Goal: Information Seeking & Learning: Learn about a topic

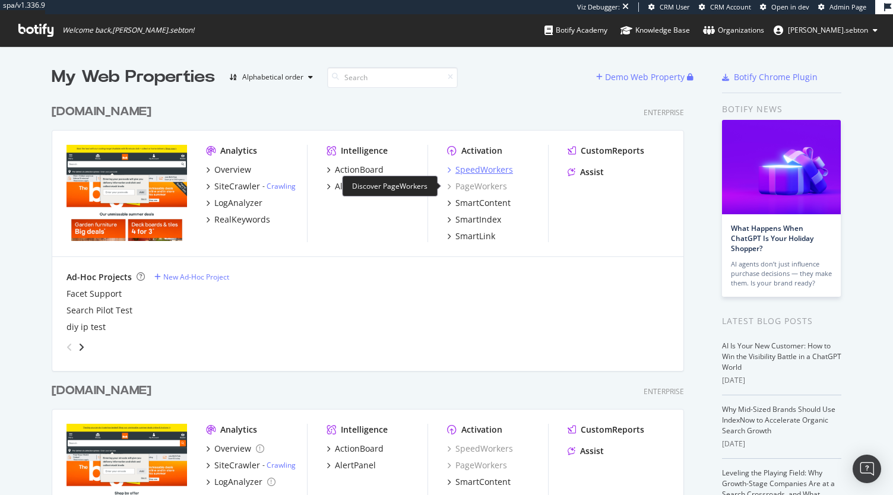
scroll to position [486, 875]
click at [482, 167] on div "SpeedWorkers" at bounding box center [484, 170] width 58 height 12
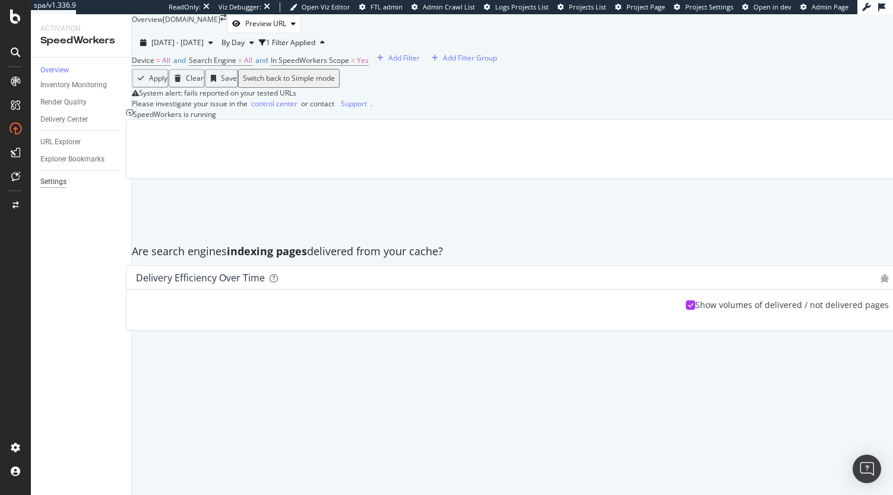
click at [61, 183] on div "Settings" at bounding box center [53, 182] width 26 height 12
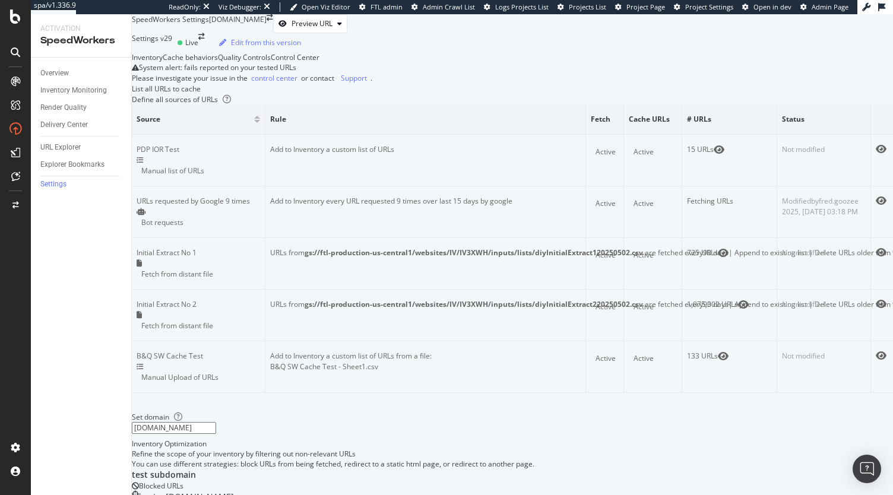
click at [47, 66] on div "Overview" at bounding box center [85, 73] width 91 height 17
click at [50, 72] on div "Overview" at bounding box center [54, 73] width 28 height 12
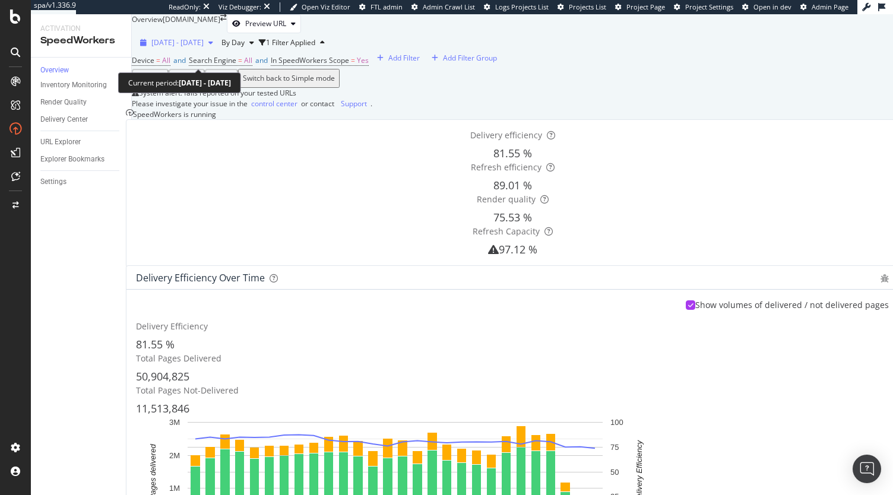
click at [187, 47] on span "2025 Jul. 26th - Aug. 22nd" at bounding box center [177, 42] width 52 height 10
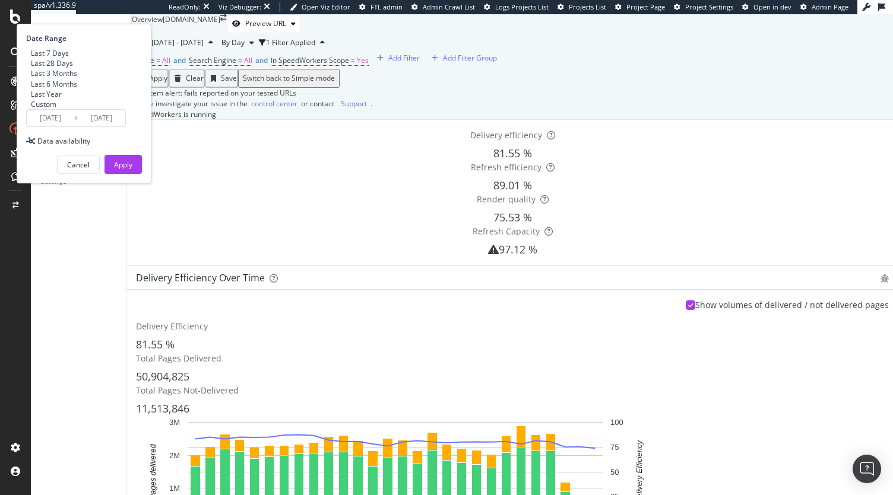
click at [77, 89] on div "Last 6 Months" at bounding box center [54, 84] width 46 height 10
click at [77, 78] on div "Last 3 Months" at bounding box center [54, 73] width 46 height 10
type input "2025/05/23"
click at [132, 170] on div "Apply" at bounding box center [123, 165] width 18 height 10
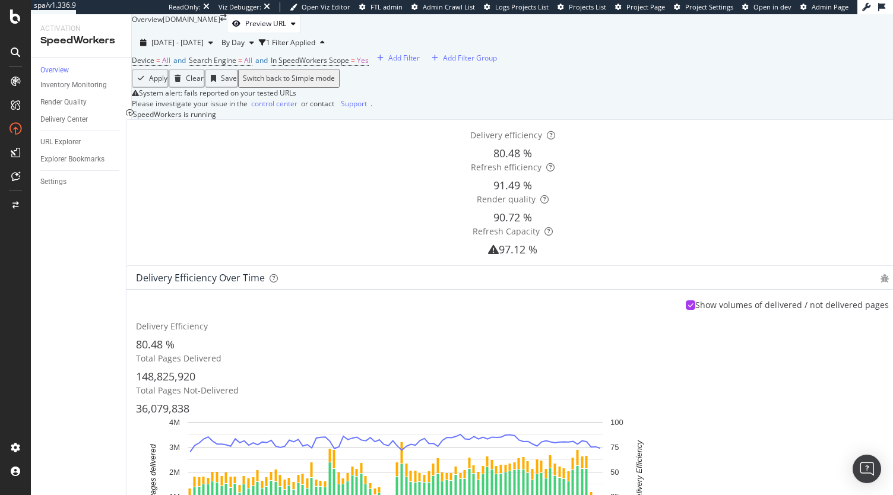
click at [534, 265] on div "Are search engines indexing pages delivered from your cache?" at bounding box center [512, 251] width 773 height 27
click at [68, 119] on div "Delivery Center" at bounding box center [63, 119] width 47 height 12
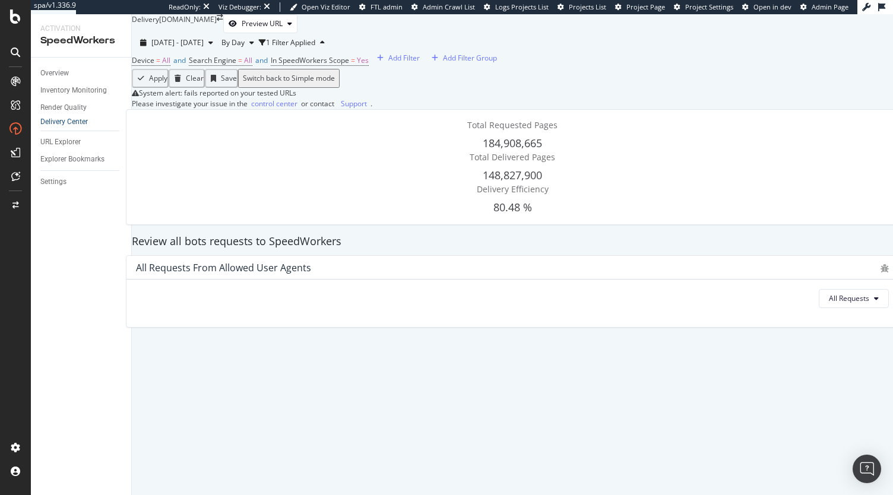
scroll to position [932, 0]
click at [204, 37] on span "2025 May. 23rd - Aug. 22nd" at bounding box center [177, 42] width 52 height 10
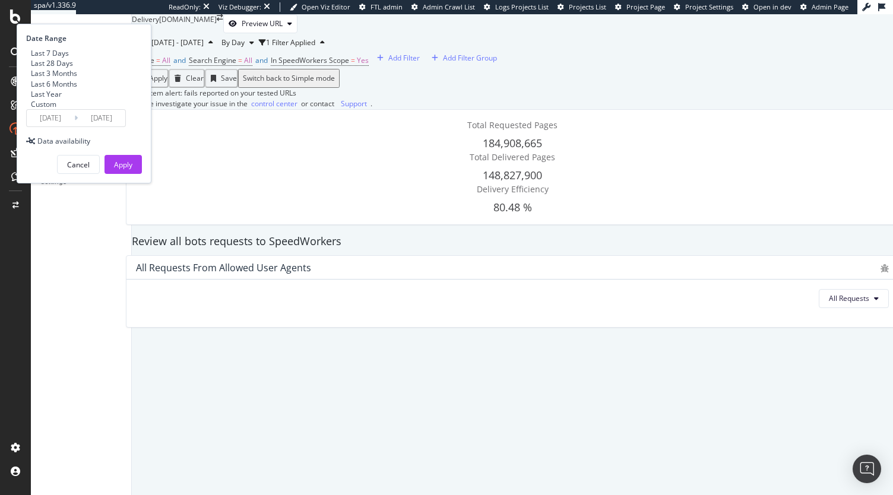
click at [73, 68] on div "Last 28 Days" at bounding box center [52, 63] width 42 height 10
type input "2025/07/26"
click at [132, 170] on div "Apply" at bounding box center [123, 165] width 18 height 10
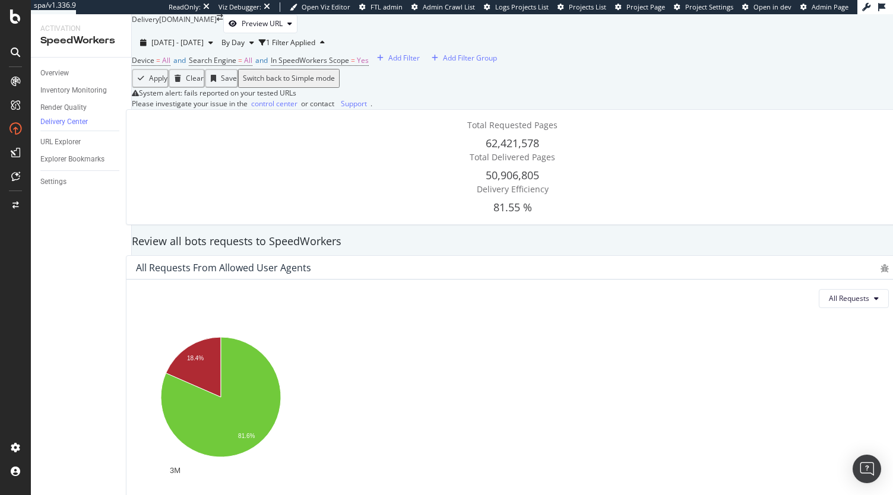
scroll to position [446, 0]
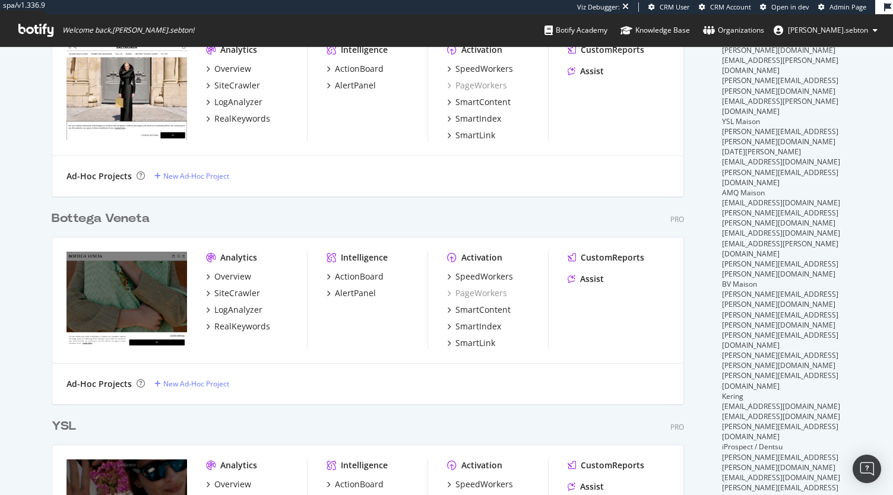
scroll to position [467, 0]
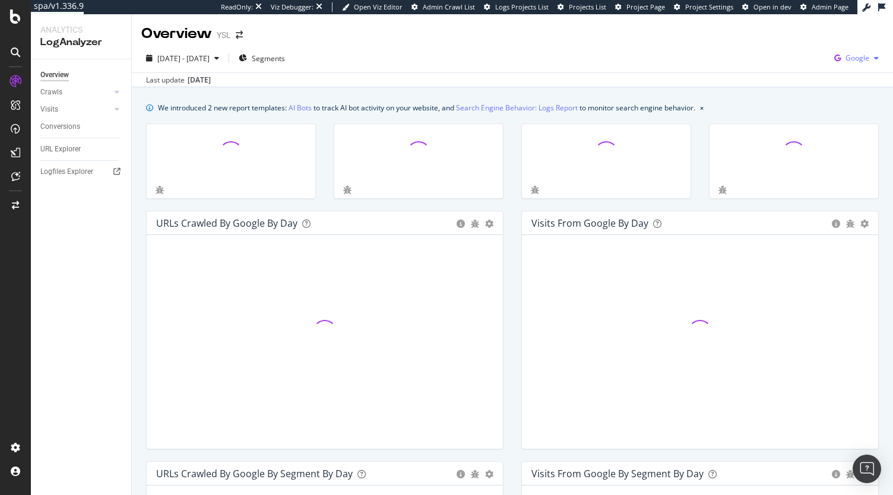
click at [847, 55] on span "Google" at bounding box center [857, 58] width 24 height 10
click at [790, 69] on span "OpenAI" at bounding box center [789, 69] width 44 height 11
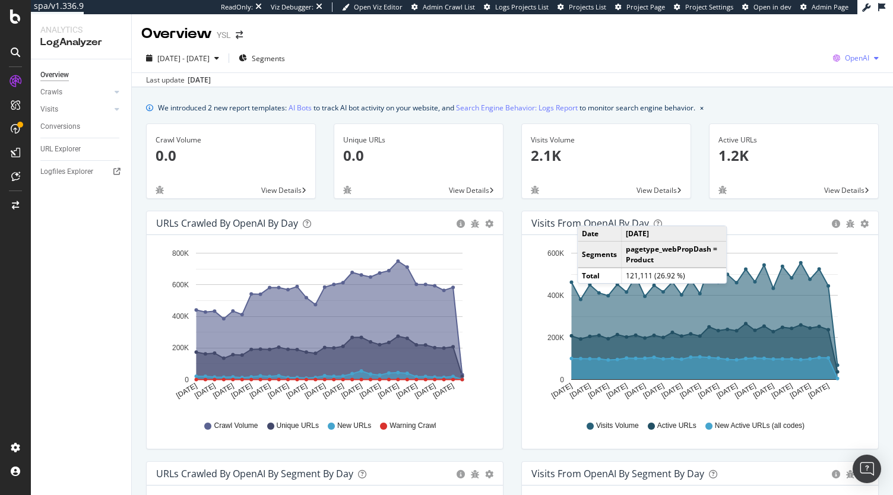
click at [857, 59] on span "OpenAI" at bounding box center [857, 58] width 24 height 10
click at [796, 92] on span "Other AI Bots" at bounding box center [787, 91] width 44 height 11
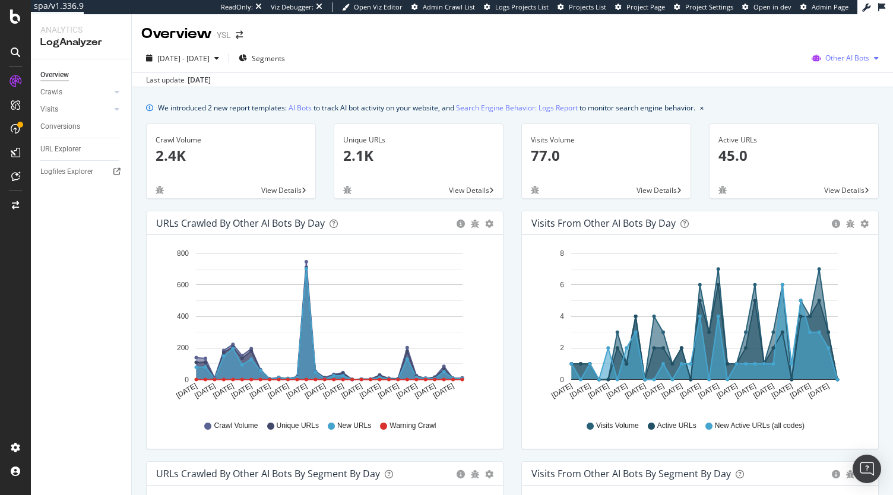
click at [843, 49] on div "Other AI Bots" at bounding box center [845, 58] width 77 height 18
click at [831, 125] on span "OpenAI" at bounding box center [849, 126] width 46 height 11
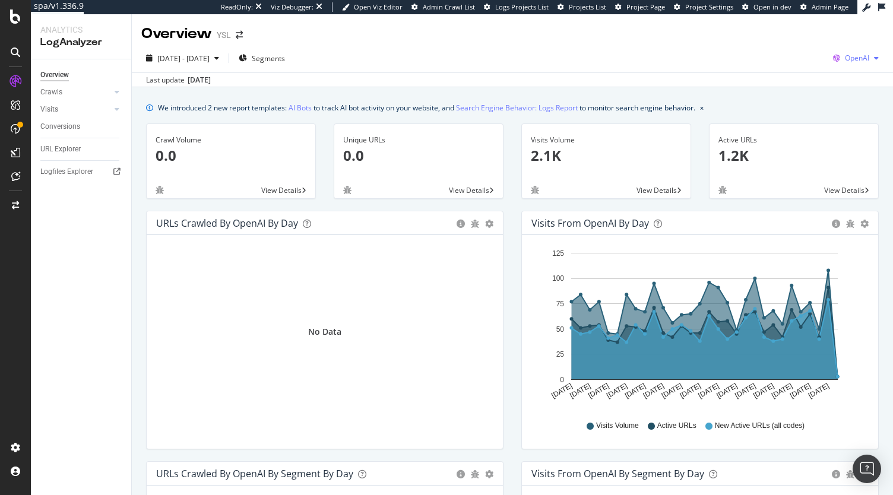
click at [856, 61] on span "OpenAI" at bounding box center [857, 58] width 24 height 10
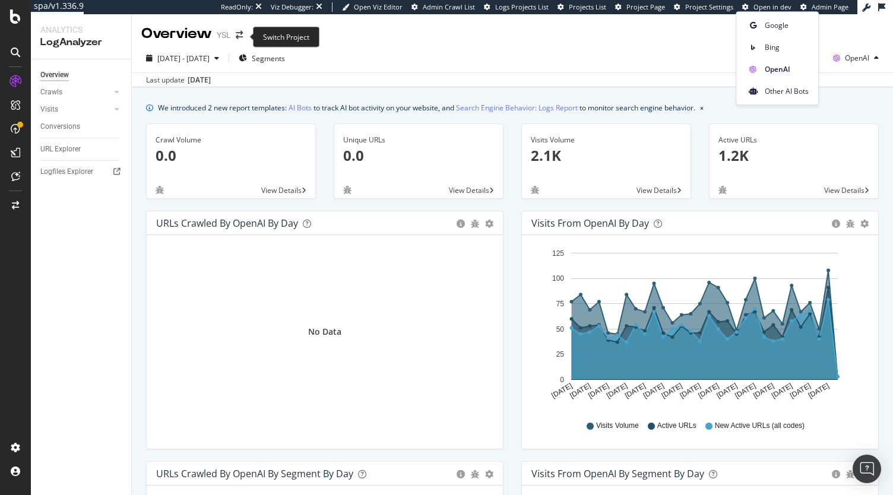
click at [243, 33] on span at bounding box center [239, 35] width 17 height 8
click at [238, 37] on icon "arrow-right-arrow-left" at bounding box center [239, 35] width 7 height 8
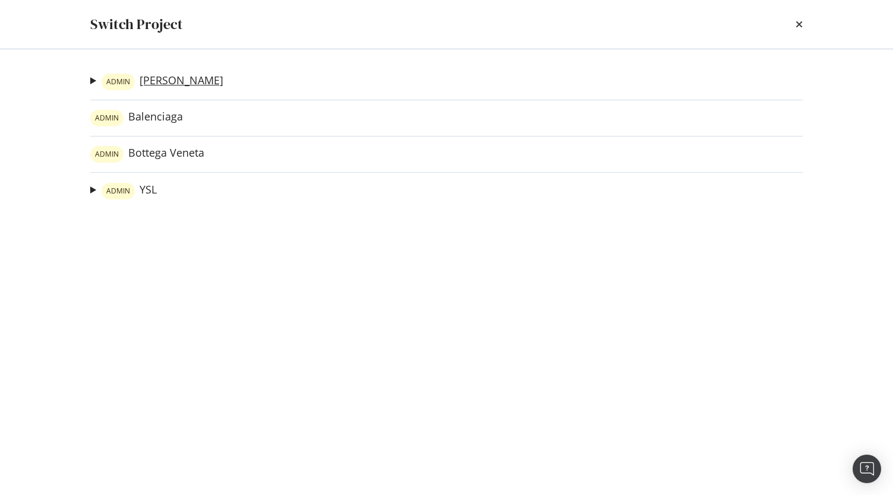
click at [161, 81] on link "ADMIN [PERSON_NAME]" at bounding box center [163, 82] width 122 height 17
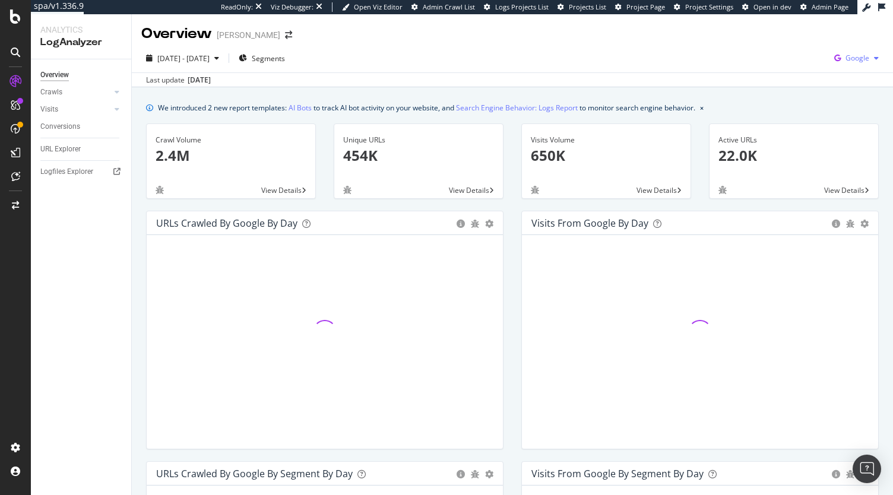
click at [857, 62] on span "Google" at bounding box center [857, 58] width 24 height 10
click at [798, 65] on span "OpenAI" at bounding box center [789, 69] width 44 height 11
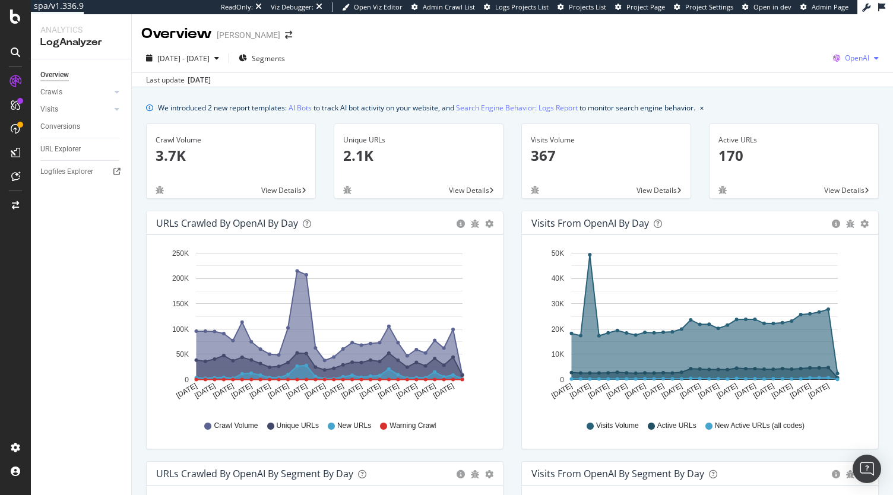
click at [848, 60] on span "OpenAI" at bounding box center [857, 58] width 24 height 10
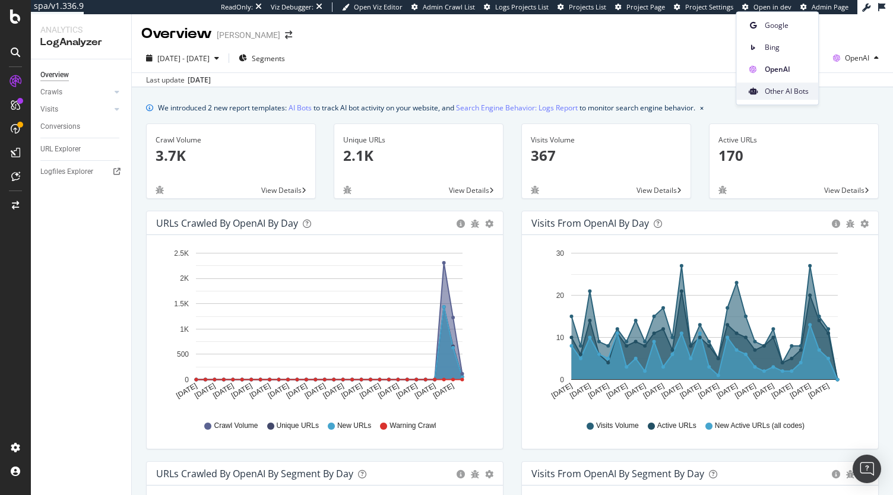
click at [768, 91] on span "Other AI Bots" at bounding box center [787, 91] width 44 height 11
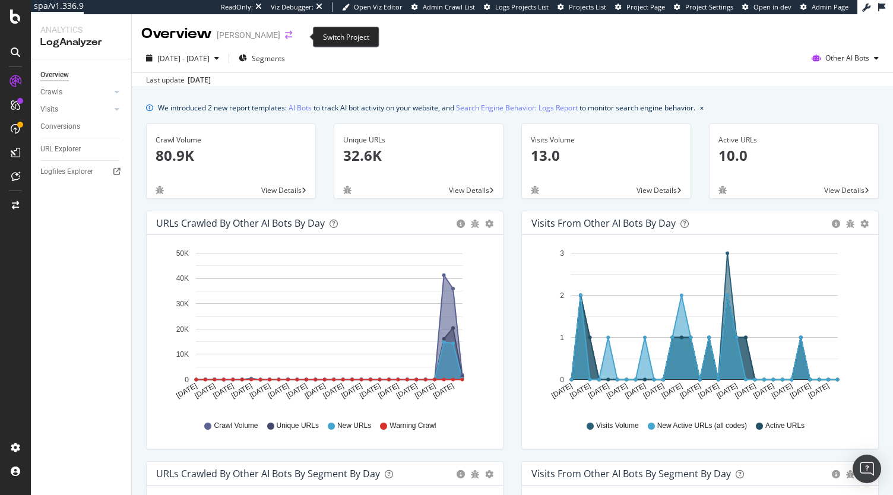
click at [292, 36] on icon "arrow-right-arrow-left" at bounding box center [288, 35] width 7 height 8
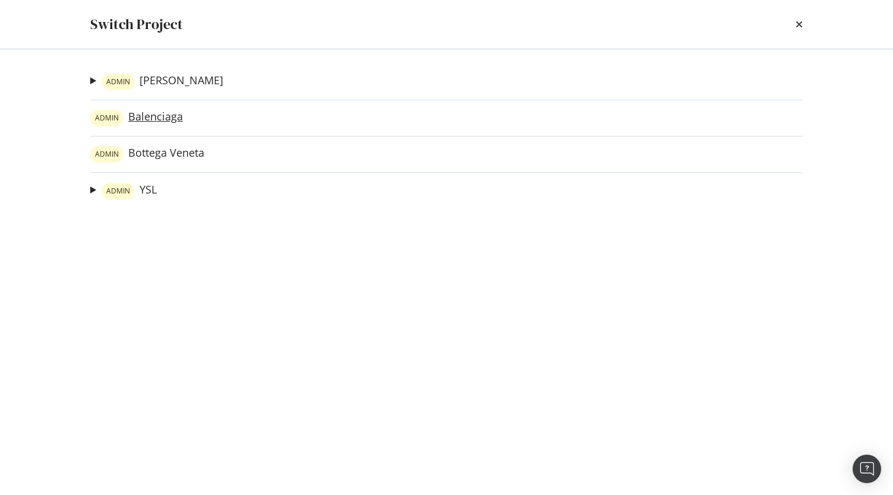
click at [154, 111] on link "ADMIN Balenciaga" at bounding box center [136, 118] width 93 height 17
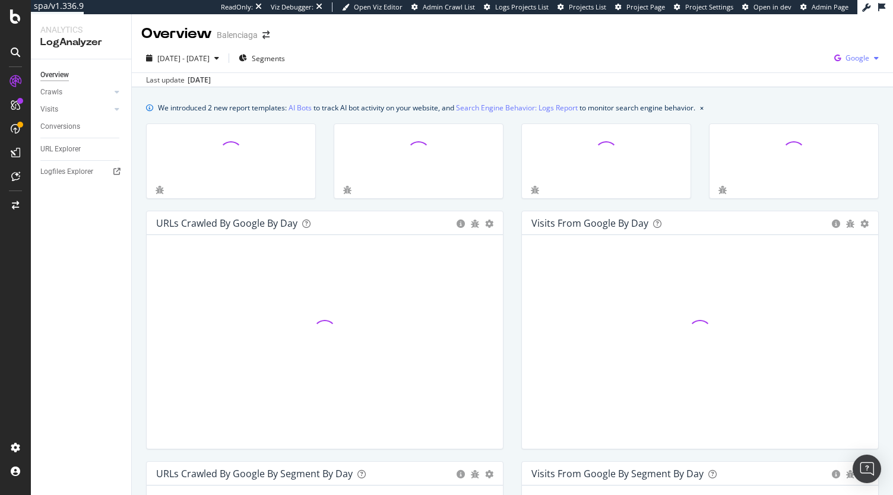
click at [863, 49] on div "Google" at bounding box center [856, 58] width 54 height 18
click at [793, 66] on span "OpenAI" at bounding box center [789, 69] width 44 height 11
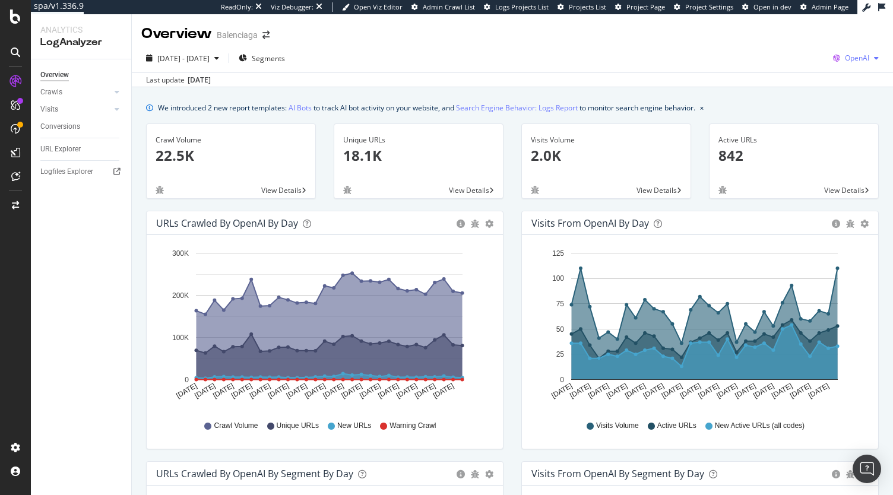
click at [844, 52] on div "OpenAI" at bounding box center [855, 58] width 55 height 18
click at [796, 90] on span "Other AI Bots" at bounding box center [787, 91] width 44 height 11
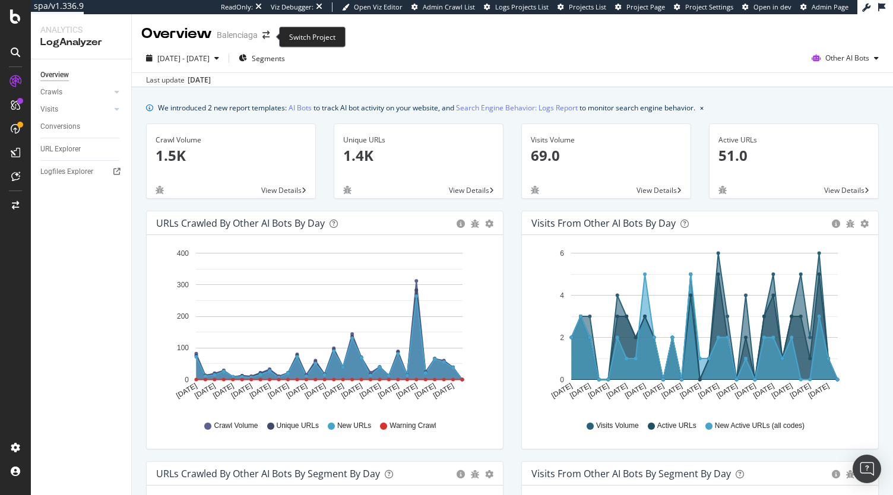
click at [270, 38] on span at bounding box center [266, 35] width 17 height 8
click at [266, 36] on icon "arrow-right-arrow-left" at bounding box center [265, 35] width 7 height 8
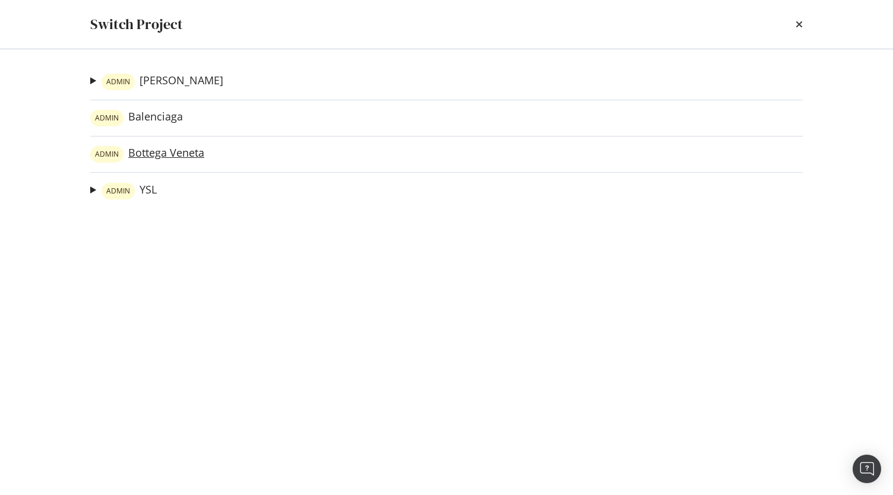
click at [159, 150] on link "ADMIN Bottega Veneta" at bounding box center [147, 154] width 114 height 17
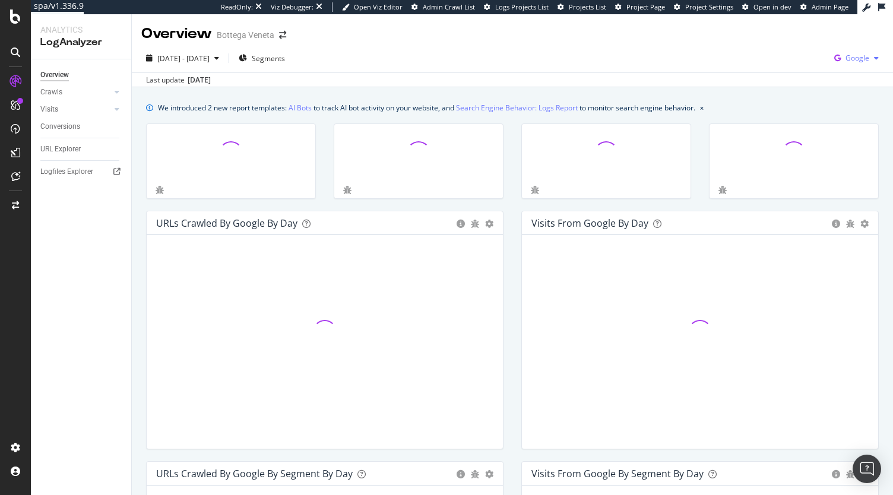
click at [845, 51] on div "Google" at bounding box center [856, 58] width 54 height 18
click at [796, 74] on div "OpenAI" at bounding box center [779, 69] width 82 height 17
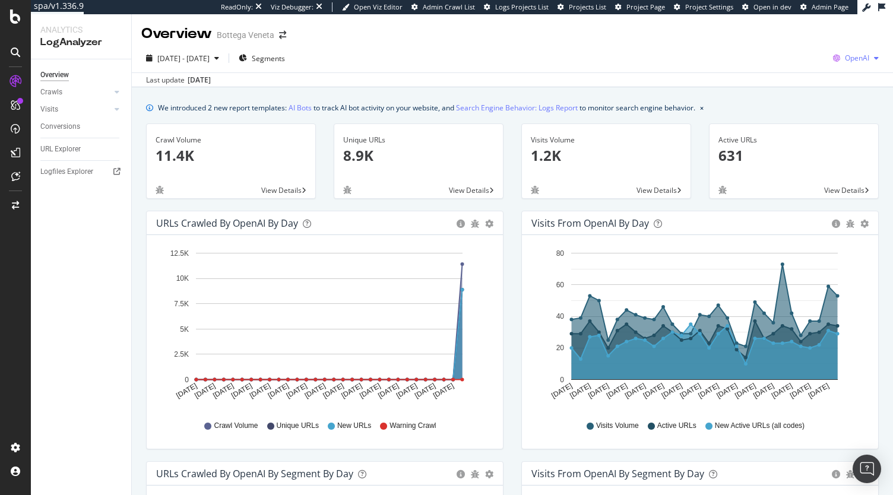
click at [853, 61] on span "OpenAI" at bounding box center [857, 58] width 24 height 10
click at [796, 94] on span "Other AI Bots" at bounding box center [787, 91] width 44 height 11
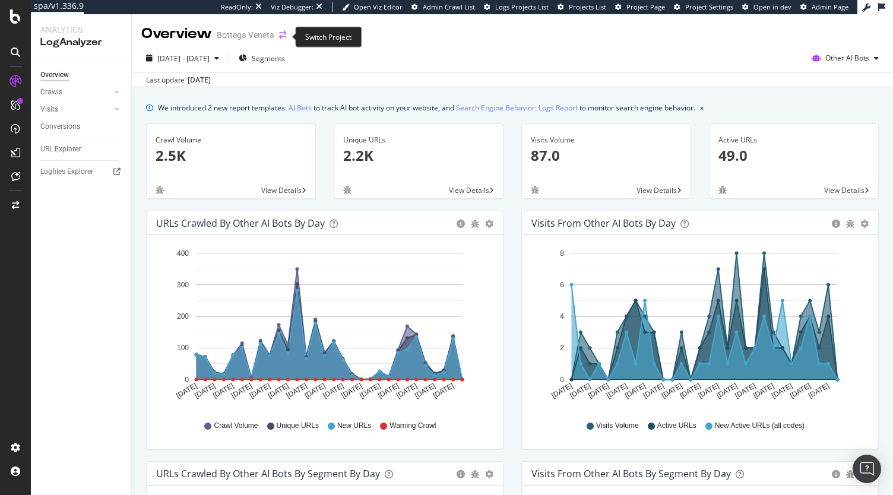
click at [279, 39] on icon "arrow-right-arrow-left" at bounding box center [282, 35] width 7 height 8
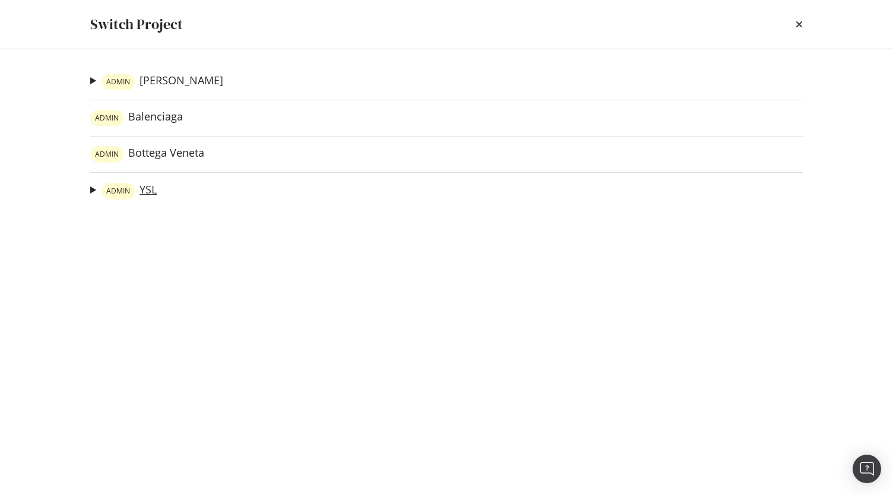
click at [146, 187] on link "ADMIN YSL" at bounding box center [129, 191] width 55 height 17
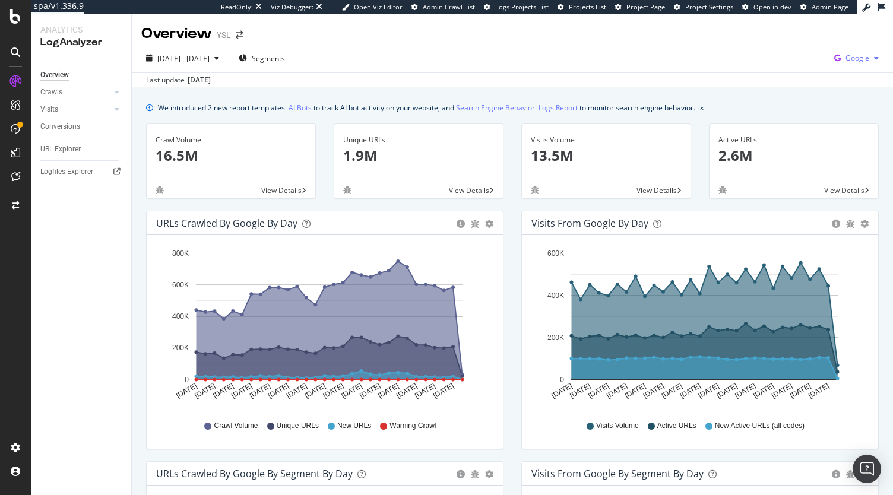
click at [874, 58] on icon "button" at bounding box center [876, 58] width 5 height 7
click at [796, 74] on span "OpenAI" at bounding box center [789, 69] width 44 height 11
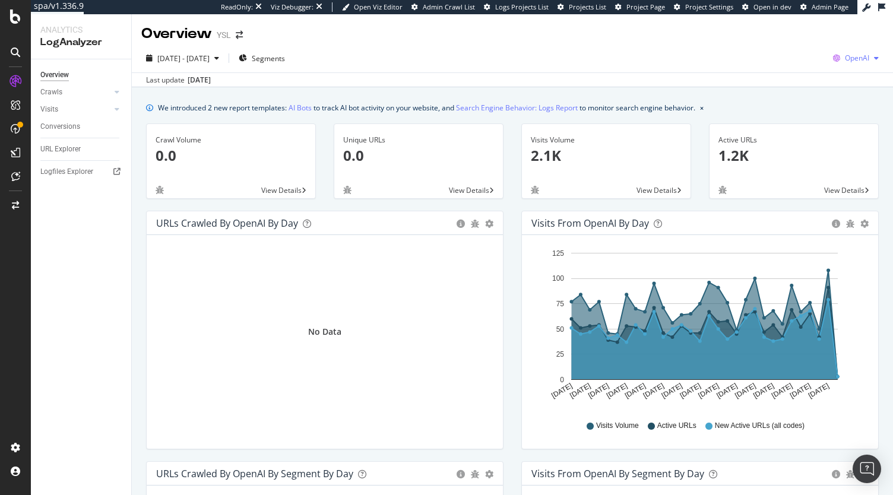
click at [845, 64] on div "OpenAI" at bounding box center [855, 58] width 55 height 18
click at [795, 98] on div "Other AI Bots" at bounding box center [777, 91] width 82 height 17
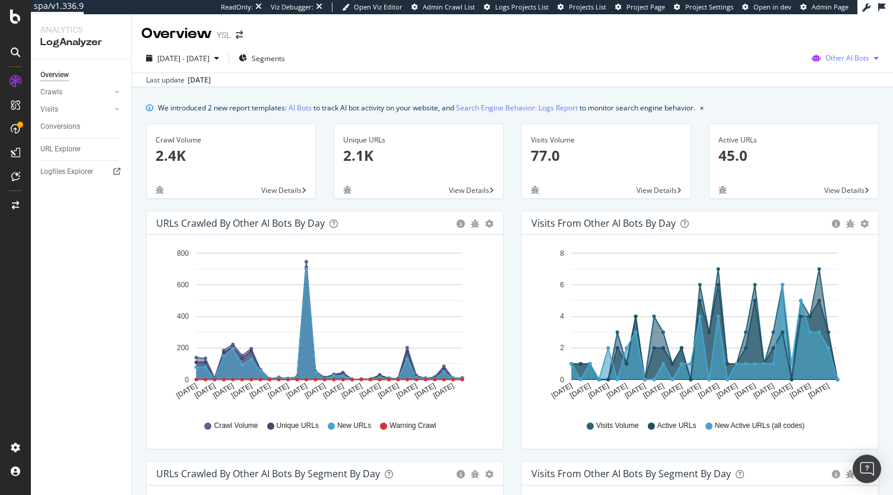
click at [869, 56] on div "button" at bounding box center [876, 58] width 14 height 7
click at [828, 121] on span "OpenAI" at bounding box center [849, 126] width 46 height 11
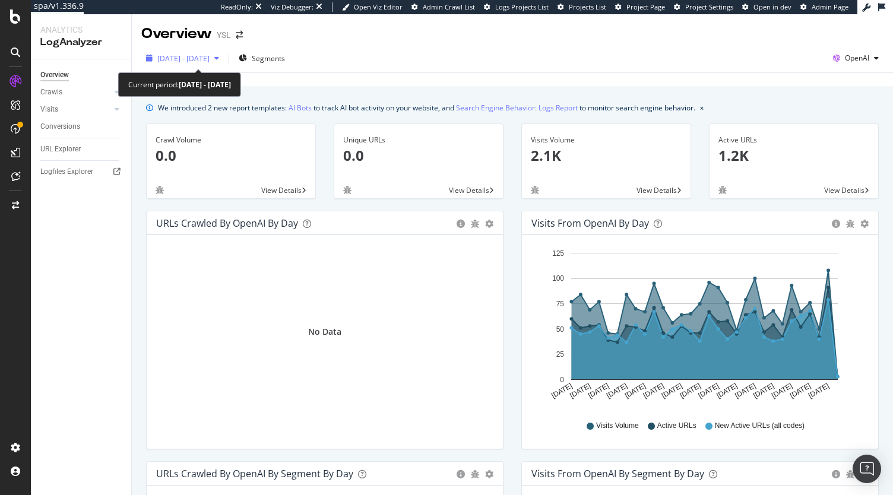
click at [210, 56] on span "[DATE] - [DATE]" at bounding box center [183, 58] width 52 height 10
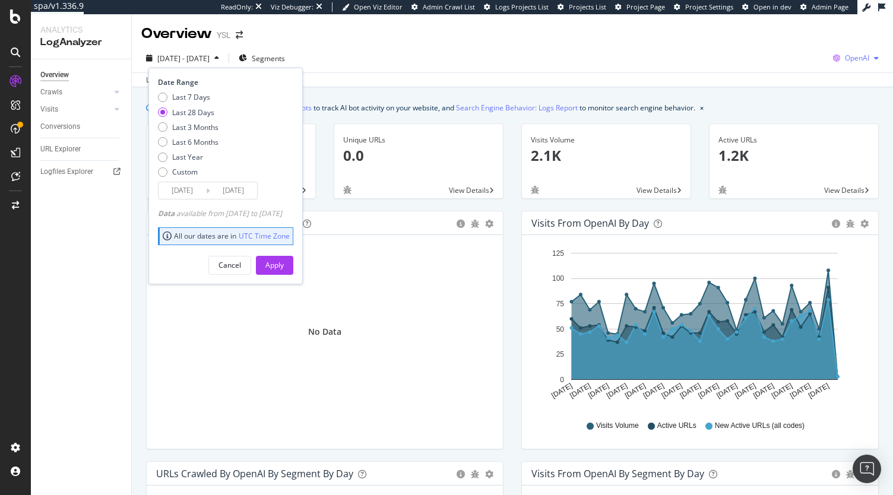
click at [845, 60] on span "OpenAI" at bounding box center [857, 58] width 24 height 10
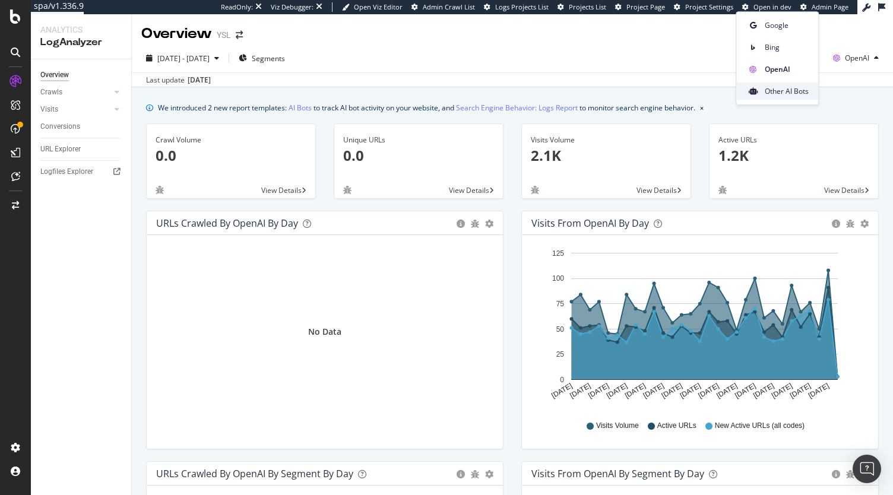
click at [780, 99] on div "Other AI Bots" at bounding box center [777, 91] width 82 height 17
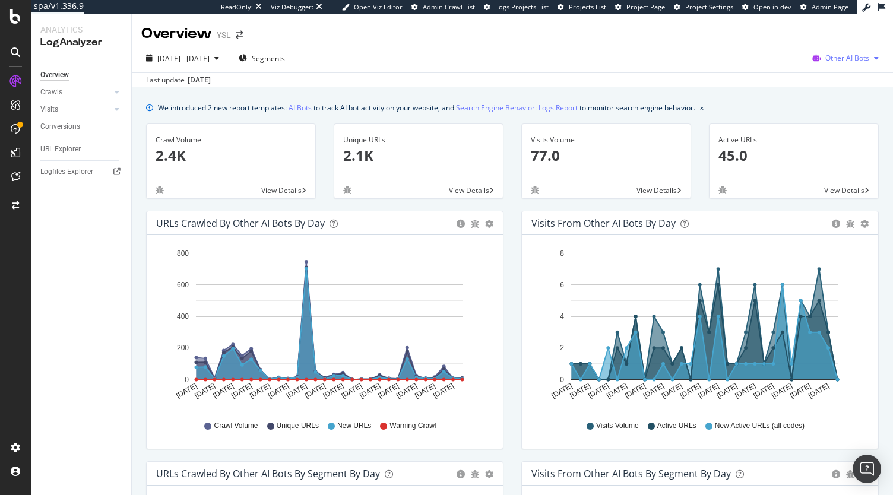
click at [853, 62] on span "Other AI Bots" at bounding box center [847, 58] width 44 height 10
click at [838, 129] on span "OpenAI" at bounding box center [849, 126] width 46 height 11
